Goal: Transaction & Acquisition: Purchase product/service

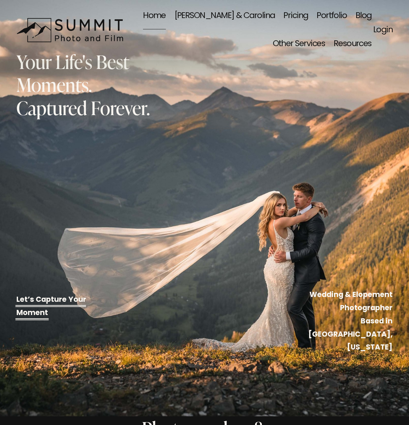
click at [239, 23] on link "[PERSON_NAME] & Carolina" at bounding box center [225, 16] width 101 height 28
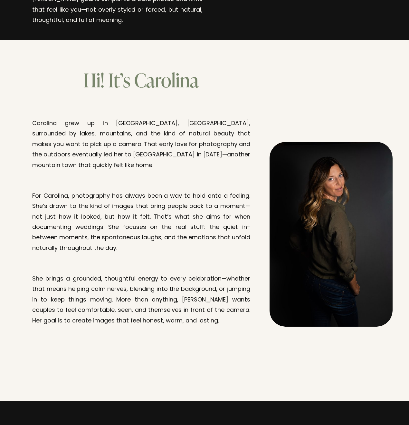
scroll to position [736, 0]
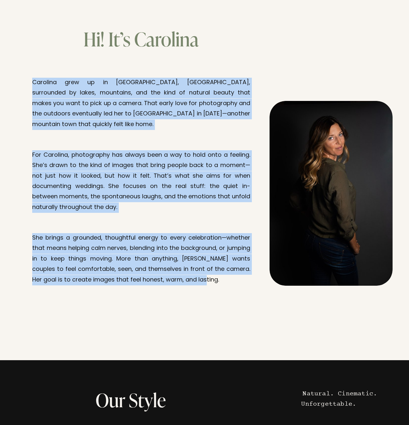
drag, startPoint x: 34, startPoint y: 59, endPoint x: 193, endPoint y: 252, distance: 250.3
click at [196, 253] on div "Hi! It’s Carolina Carolina grew up in Bariloche, Argentina, surrounded by lakes…" at bounding box center [204, 179] width 409 height 305
click at [192, 252] on div "Hi! It’s Carolina Carolina grew up in Bariloche, Argentina, surrounded by lakes…" at bounding box center [204, 179] width 409 height 305
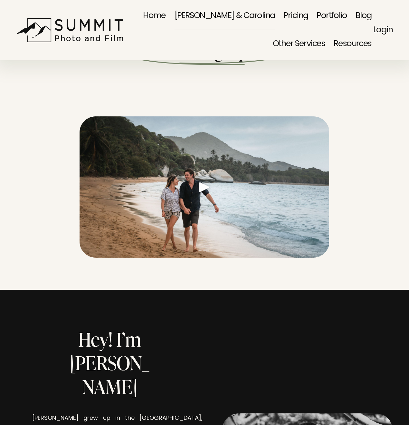
scroll to position [0, 0]
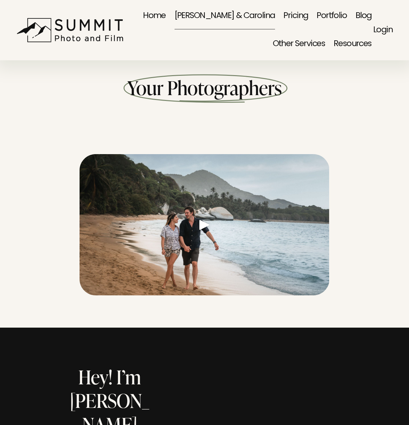
click at [166, 14] on link "Home" at bounding box center [154, 16] width 23 height 28
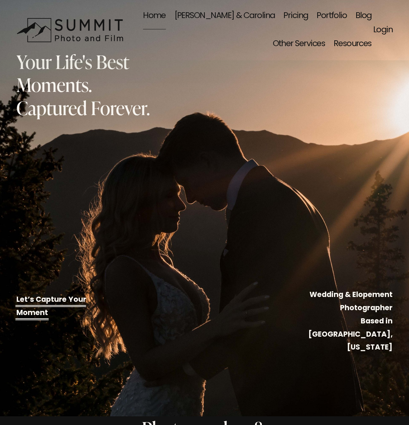
click at [245, 18] on link "[PERSON_NAME] & Carolina" at bounding box center [225, 16] width 101 height 28
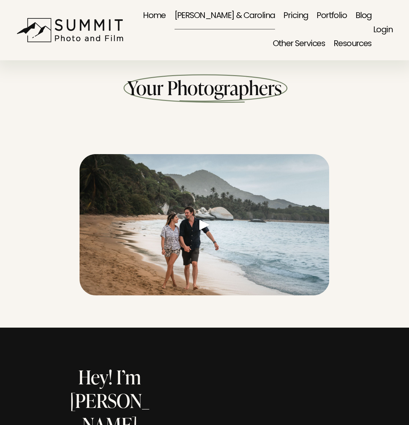
click at [166, 17] on link "Home" at bounding box center [154, 16] width 23 height 28
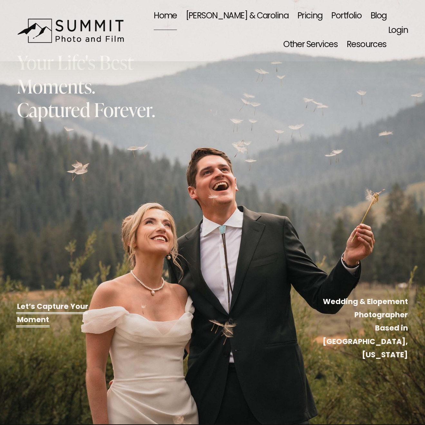
click at [212, 13] on link "[PERSON_NAME] & Carolina" at bounding box center [237, 16] width 102 height 29
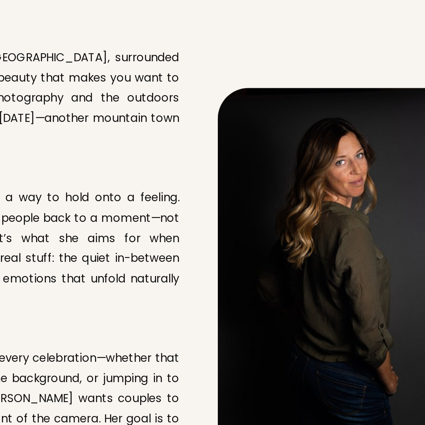
scroll to position [795, 0]
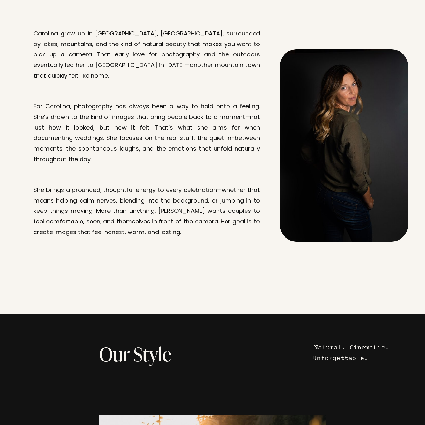
click at [216, 185] on p "She brings a grounded, thoughtful energy to every celebration—whether that mean…" at bounding box center [147, 211] width 226 height 53
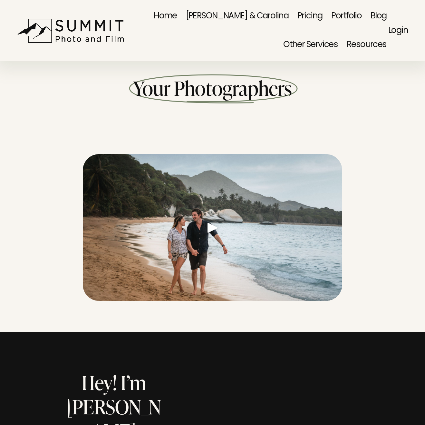
click at [297, 15] on link "Pricing" at bounding box center [309, 16] width 25 height 29
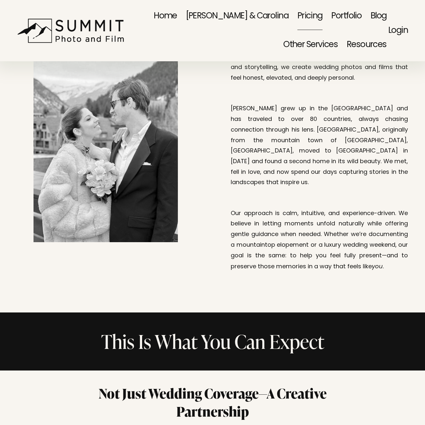
scroll to position [586, 0]
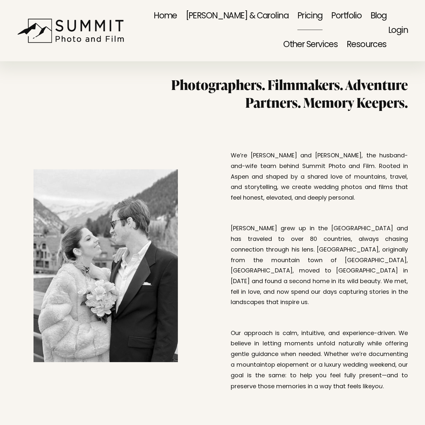
click at [197, 14] on link "[PERSON_NAME] & Carolina" at bounding box center [237, 16] width 102 height 29
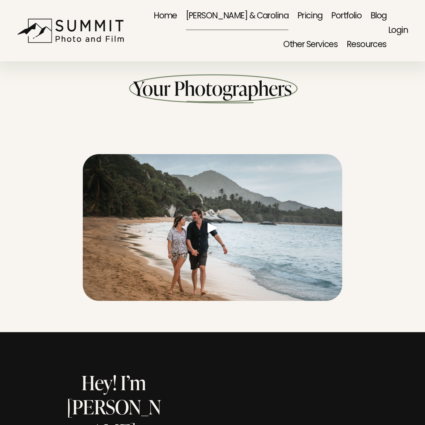
click at [210, 227] on link at bounding box center [212, 236] width 259 height 164
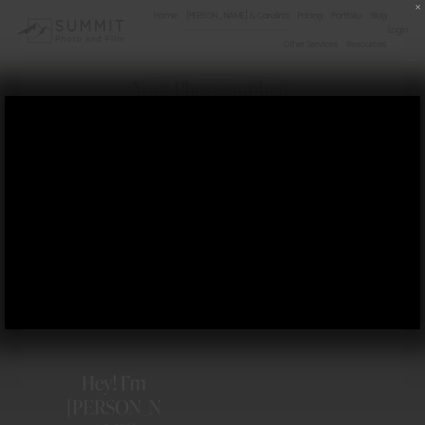
click at [418, 7] on button "button" at bounding box center [418, 7] width 8 height 8
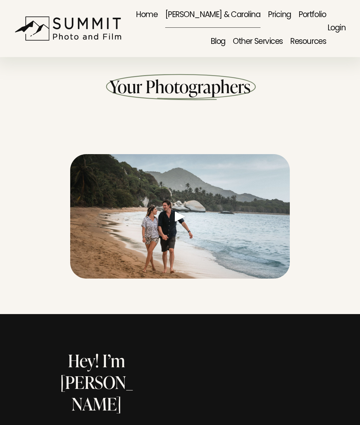
click at [158, 15] on link "Home" at bounding box center [147, 15] width 22 height 27
